Goal: Find specific page/section: Find specific page/section

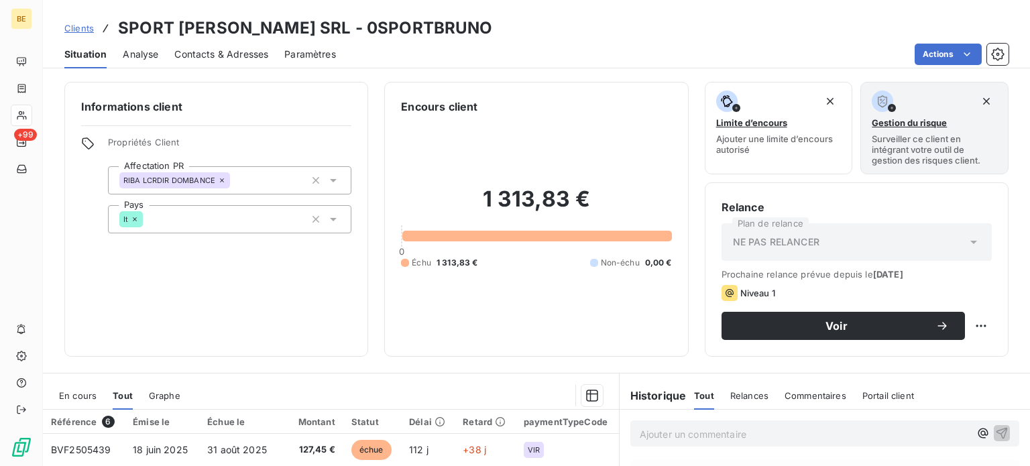
scroll to position [241, 0]
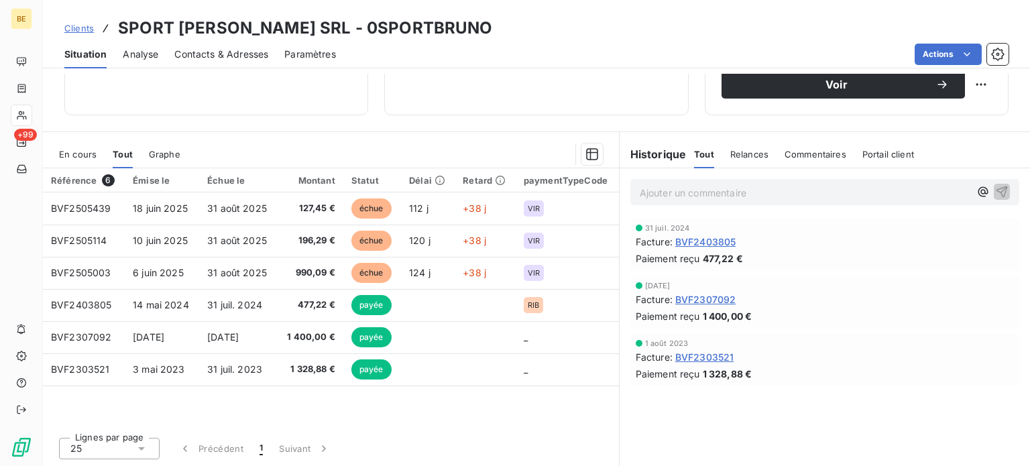
click at [78, 28] on span "Clients" at bounding box center [78, 28] width 29 height 11
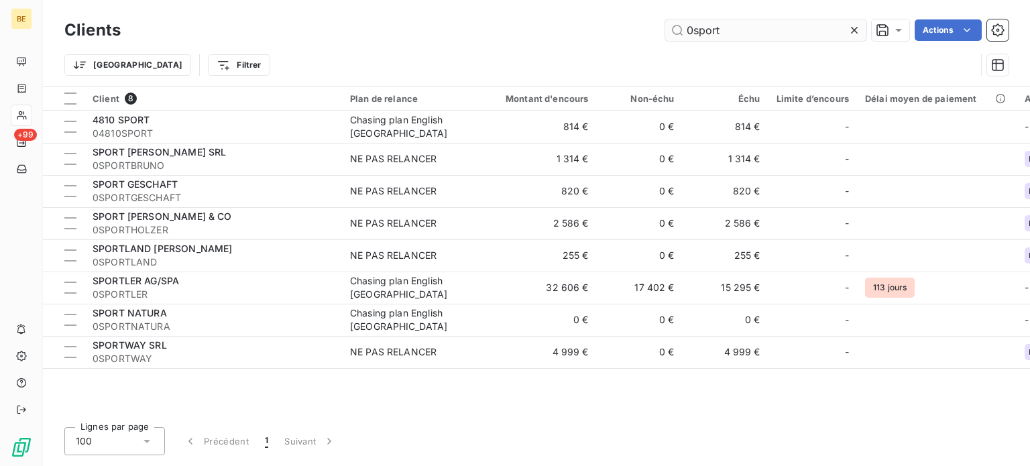
drag, startPoint x: 756, startPoint y: 26, endPoint x: 695, endPoint y: 29, distance: 60.4
click at [695, 29] on input "0sport" at bounding box center [765, 29] width 201 height 21
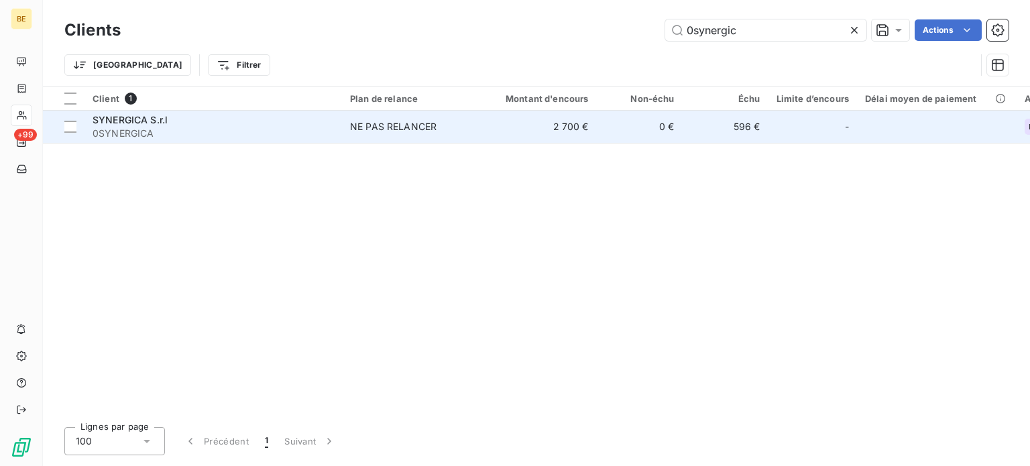
type input "0synergic"
click at [131, 118] on span "SYNERGICA S.r.l" at bounding box center [130, 119] width 75 height 11
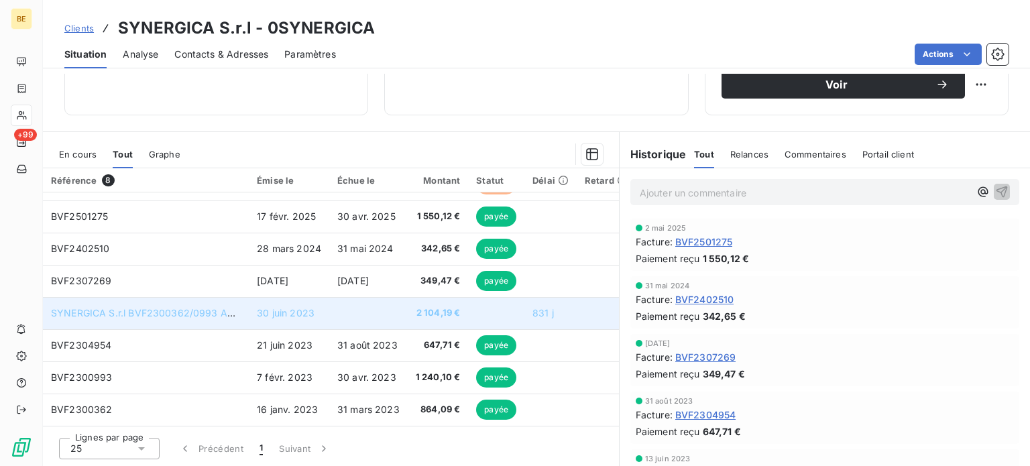
click at [167, 307] on span "SYNERGICA S.r.l BVF2300362/0993 ACCEPTATION RIBA D" at bounding box center [187, 312] width 272 height 11
click at [233, 308] on span "SYNERGICA S.r.l BVF2300362/0993 ACCEPTATION RIBA D" at bounding box center [187, 312] width 272 height 11
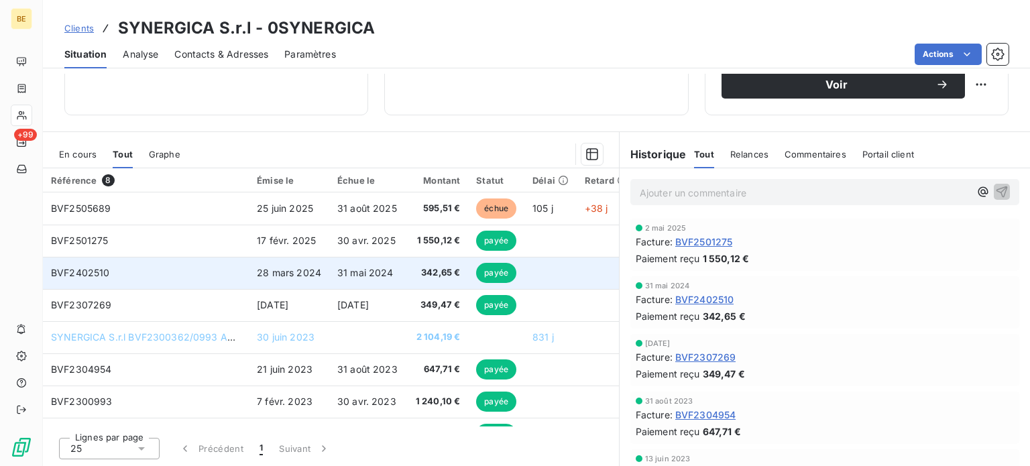
scroll to position [29, 0]
